Goal: Transaction & Acquisition: Purchase product/service

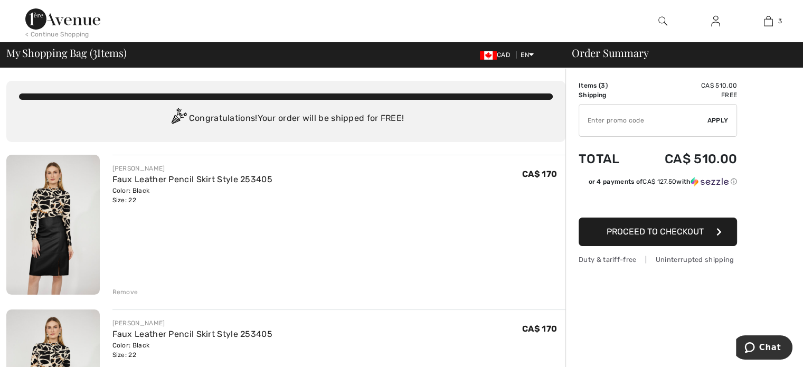
click at [122, 289] on div "Remove" at bounding box center [125, 291] width 26 height 9
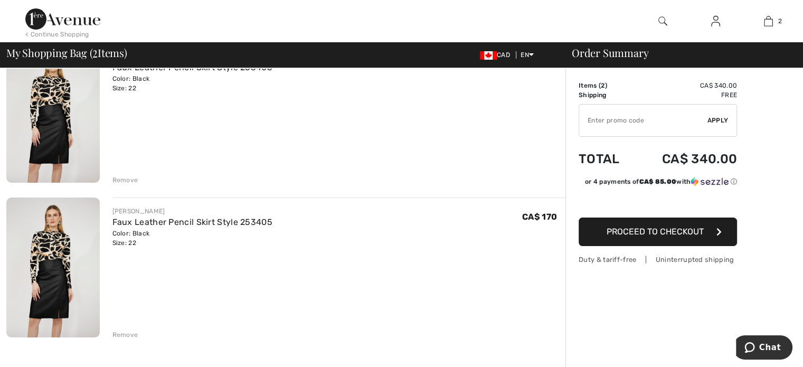
scroll to position [126, 0]
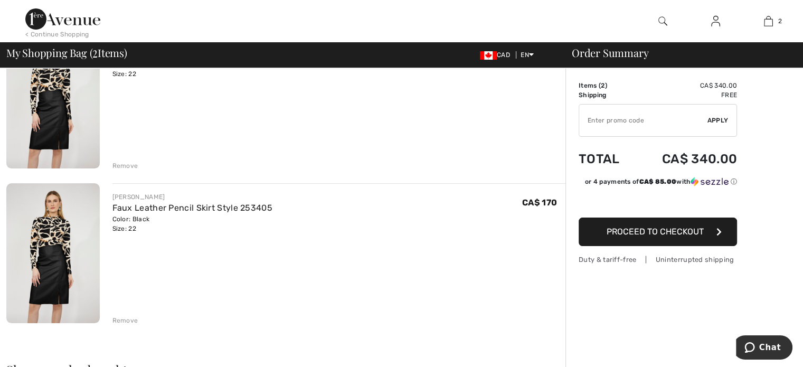
click at [130, 320] on div "Remove" at bounding box center [125, 320] width 26 height 9
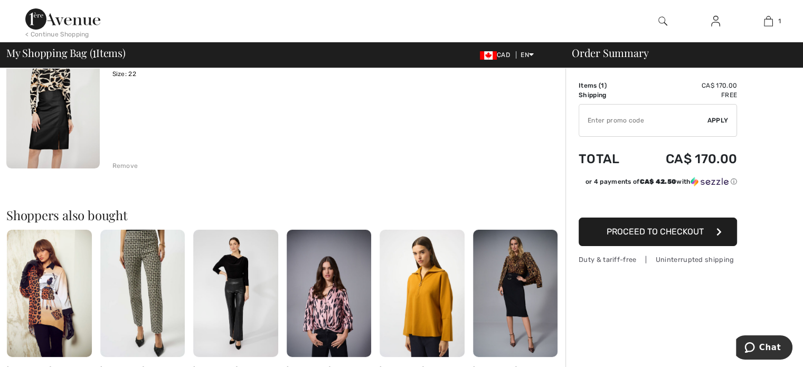
click at [652, 234] on span "Proceed to Checkout" at bounding box center [654, 231] width 97 height 10
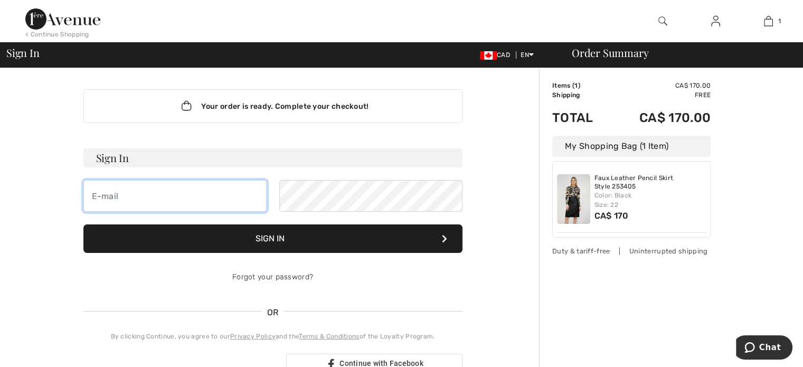
click at [193, 199] on input "email" at bounding box center [174, 196] width 183 height 32
type input "[PERSON_NAME][EMAIL_ADDRESS][DOMAIN_NAME]"
